Goal: Navigation & Orientation: Find specific page/section

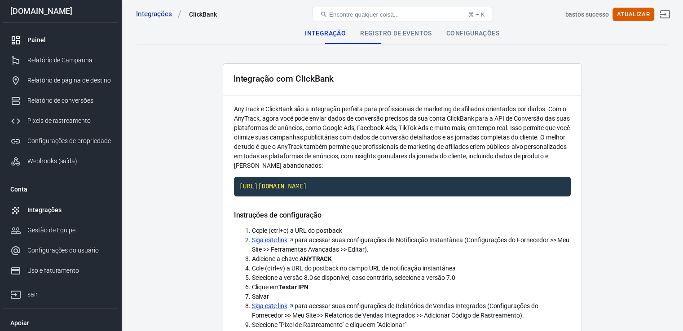
click at [54, 44] on div "Painel" at bounding box center [68, 39] width 83 height 9
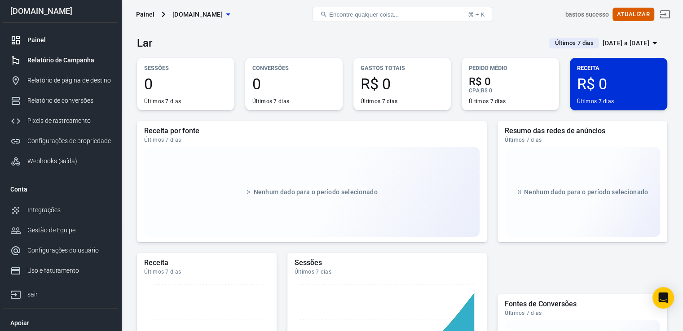
click at [66, 62] on font "Relatório de Campanha" at bounding box center [60, 60] width 67 height 7
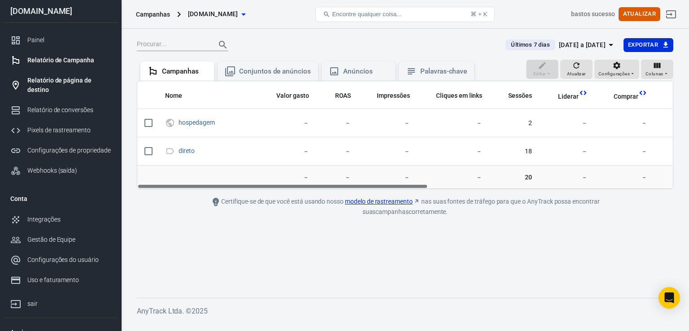
click at [73, 81] on font "Relatório de página de destino" at bounding box center [59, 85] width 64 height 17
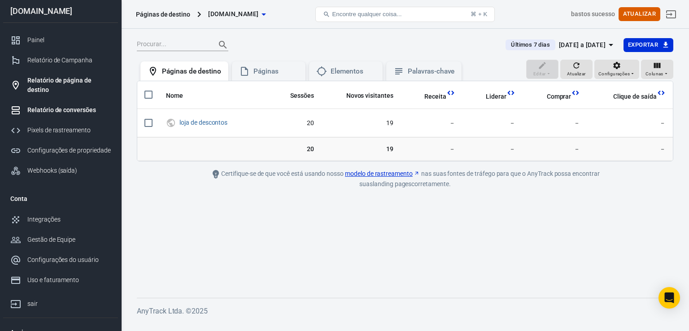
click at [72, 109] on font "Relatório de conversões" at bounding box center [61, 109] width 69 height 7
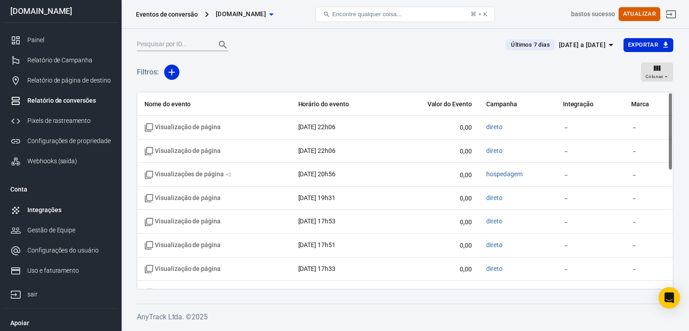
click at [50, 210] on font "Integrações" at bounding box center [44, 209] width 34 height 7
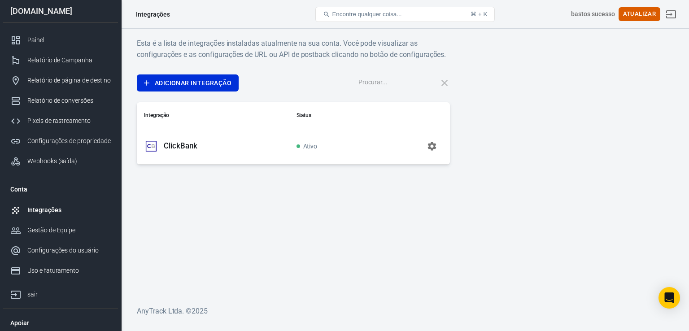
click at [433, 148] on icon "button" at bounding box center [432, 146] width 9 height 9
